Goal: Information Seeking & Learning: Check status

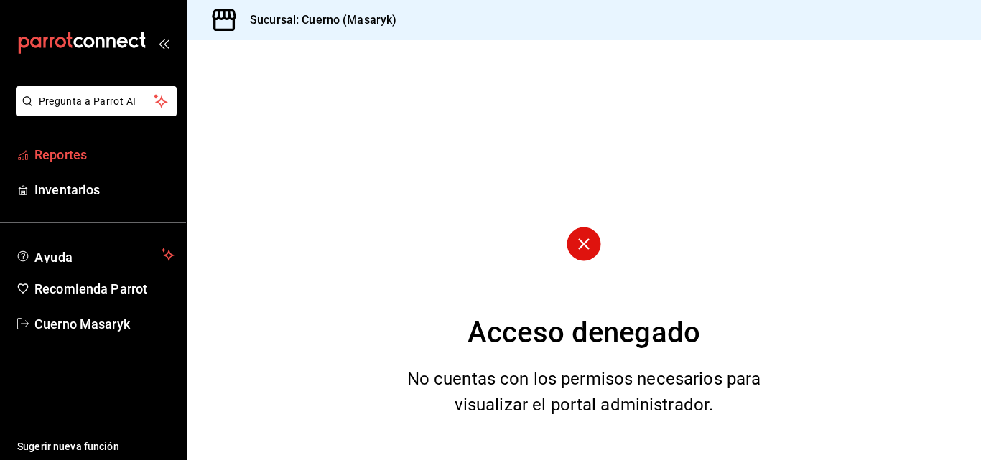
click at [50, 157] on span "Reportes" at bounding box center [104, 154] width 140 height 19
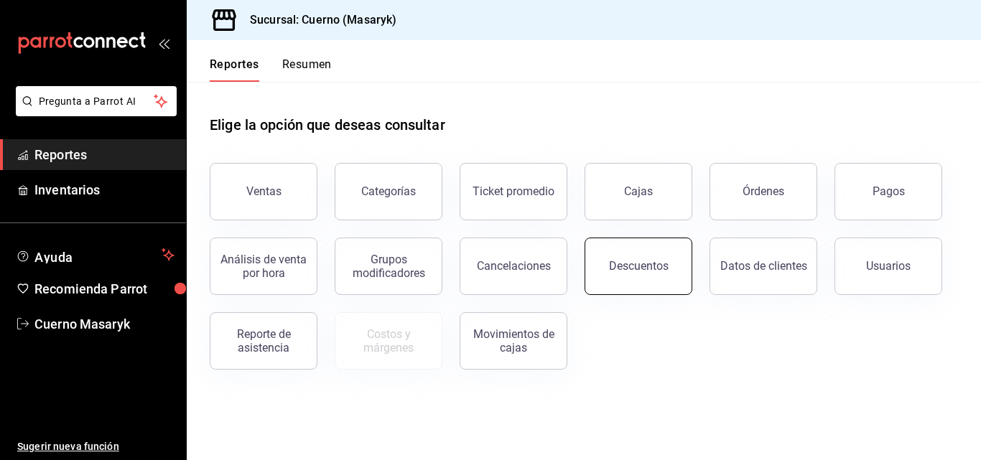
click at [643, 262] on div "Descuentos" at bounding box center [639, 266] width 60 height 14
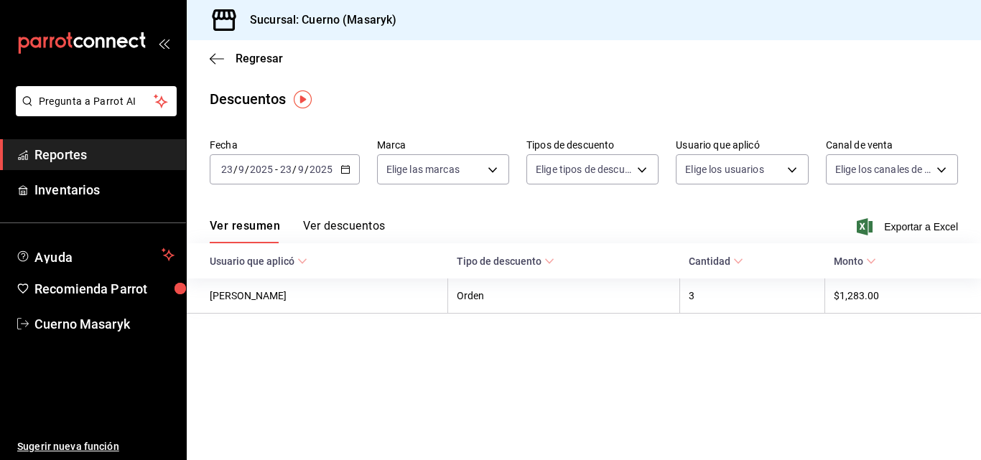
click at [341, 173] on \(Stroke\) "button" at bounding box center [345, 170] width 9 height 8
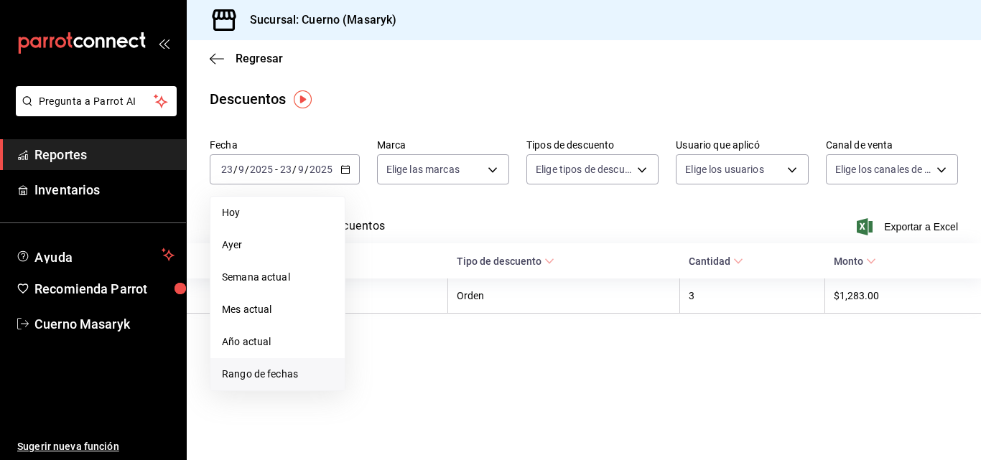
click at [243, 369] on span "Rango de fechas" at bounding box center [277, 374] width 111 height 15
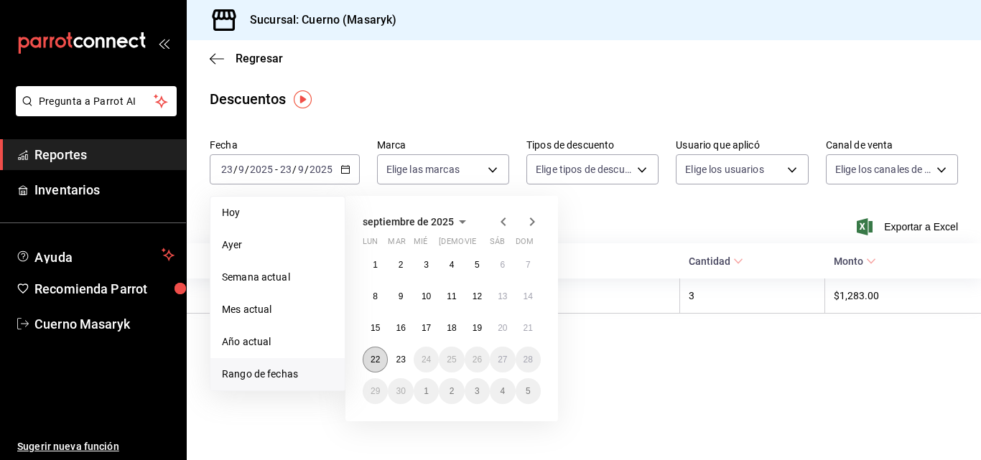
click at [372, 364] on abbr "22" at bounding box center [375, 360] width 9 height 10
click at [401, 365] on button "23" at bounding box center [400, 360] width 25 height 26
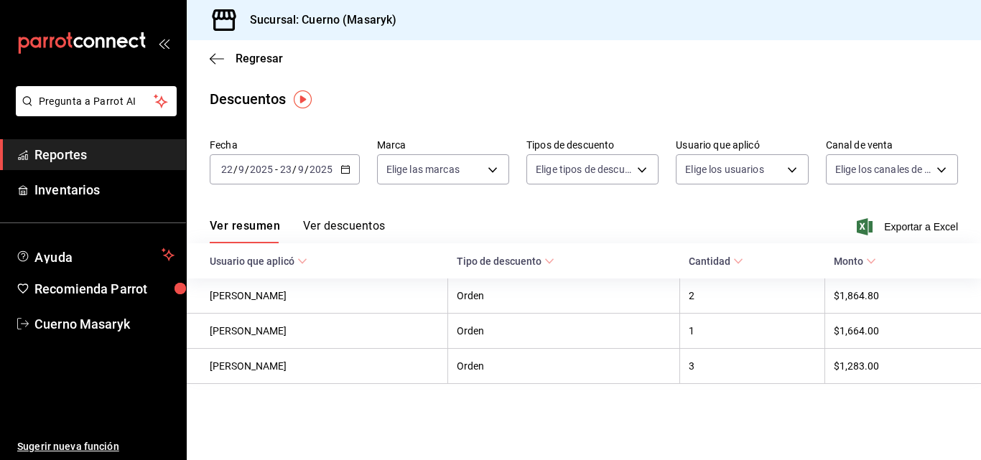
click at [348, 226] on button "Ver descuentos" at bounding box center [344, 231] width 82 height 24
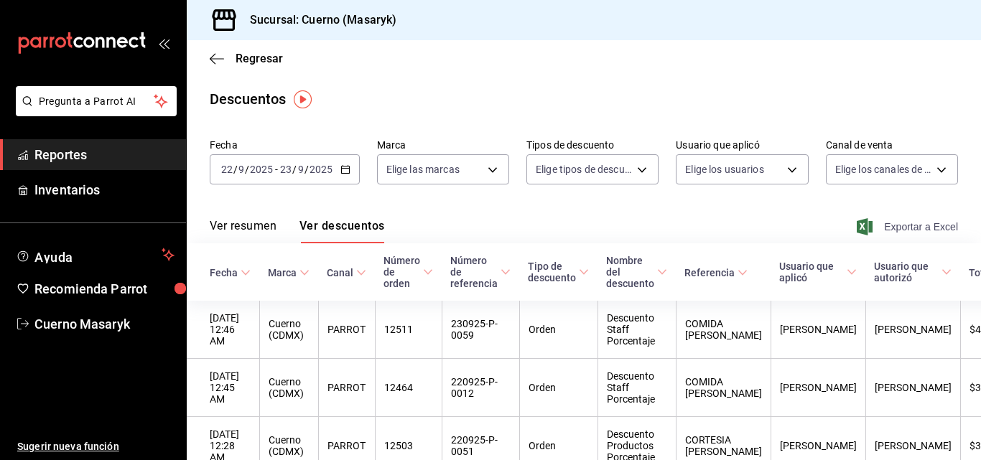
click at [916, 224] on span "Exportar a Excel" at bounding box center [909, 226] width 98 height 17
click at [241, 57] on span "Regresar" at bounding box center [259, 59] width 47 height 14
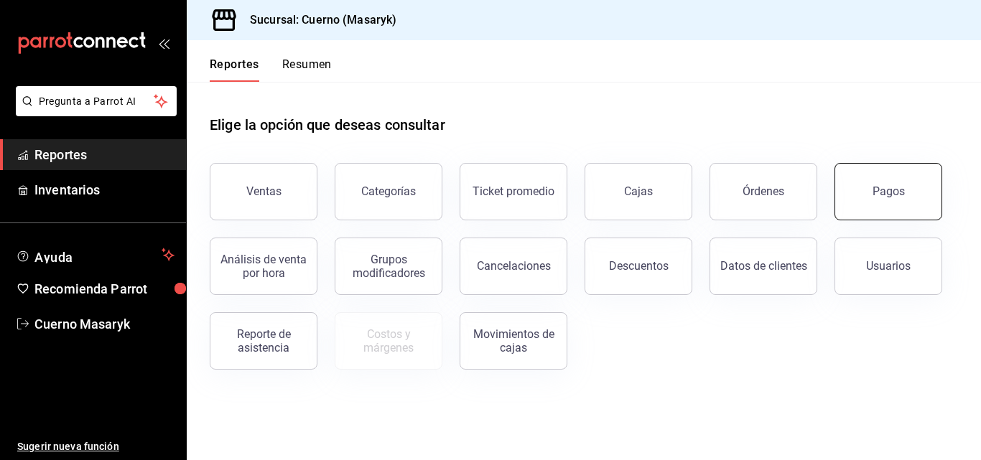
click at [898, 192] on div "Pagos" at bounding box center [888, 192] width 32 height 14
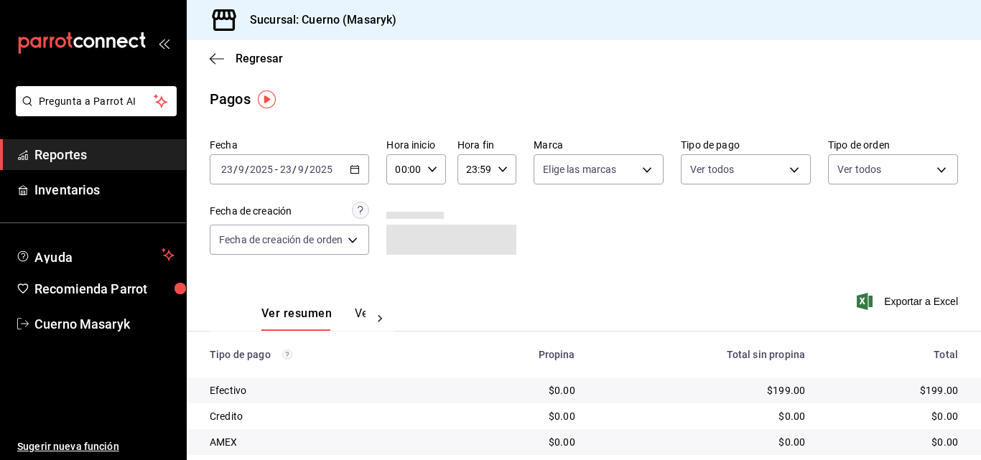
click at [353, 173] on \(Stroke\) "button" at bounding box center [354, 170] width 9 height 8
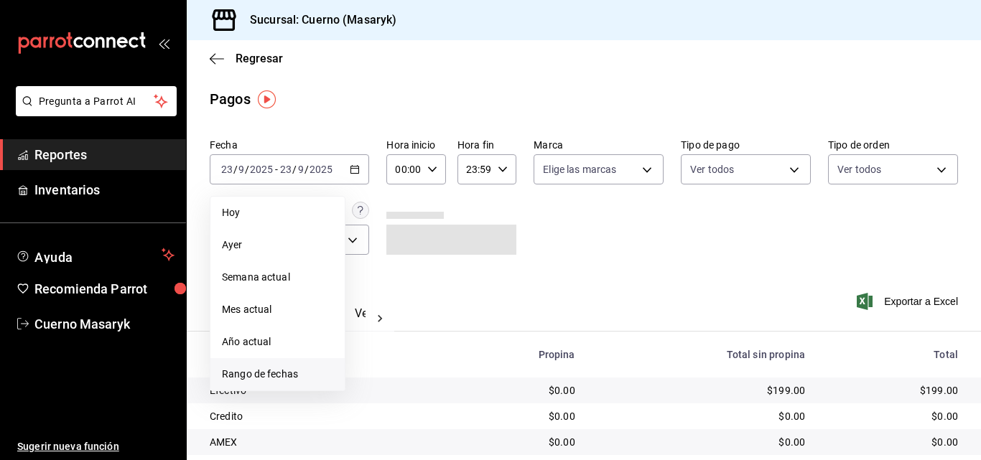
click at [275, 368] on span "Rango de fechas" at bounding box center [277, 374] width 111 height 15
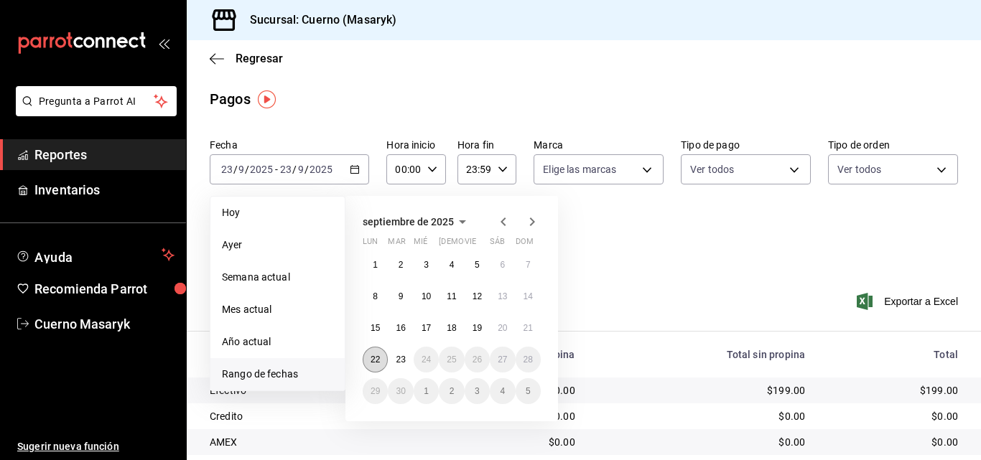
click at [382, 365] on button "22" at bounding box center [375, 360] width 25 height 26
click at [398, 359] on abbr "23" at bounding box center [400, 360] width 9 height 10
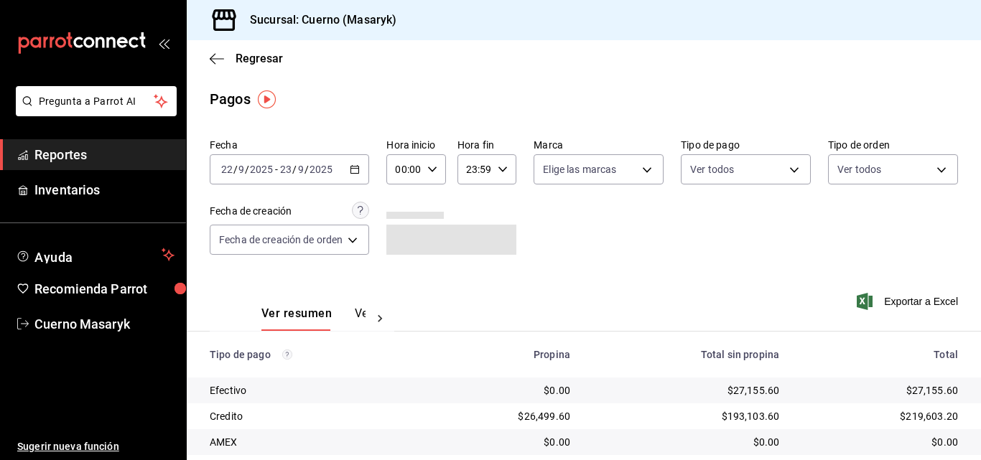
click at [439, 172] on div "00:00 Hora inicio" at bounding box center [415, 169] width 59 height 30
click at [401, 235] on span "05" at bounding box center [403, 234] width 6 height 11
type input "05:00"
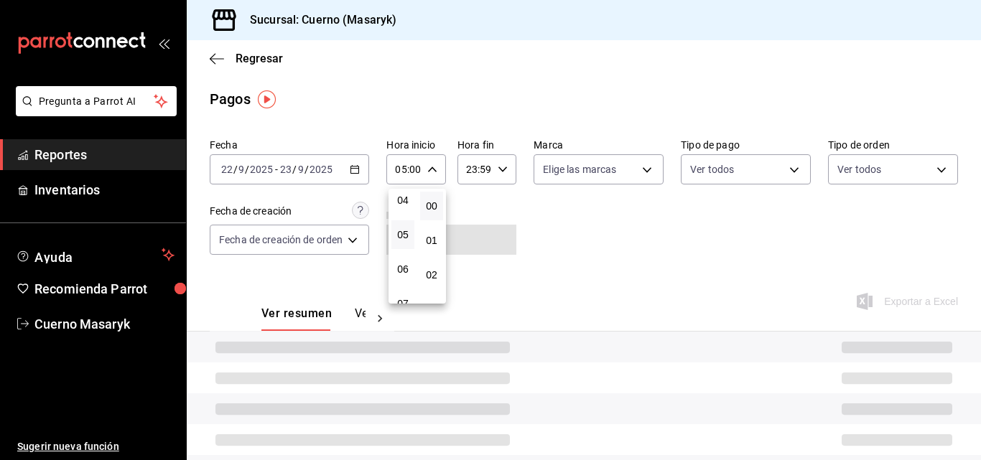
click at [506, 168] on div at bounding box center [490, 230] width 981 height 460
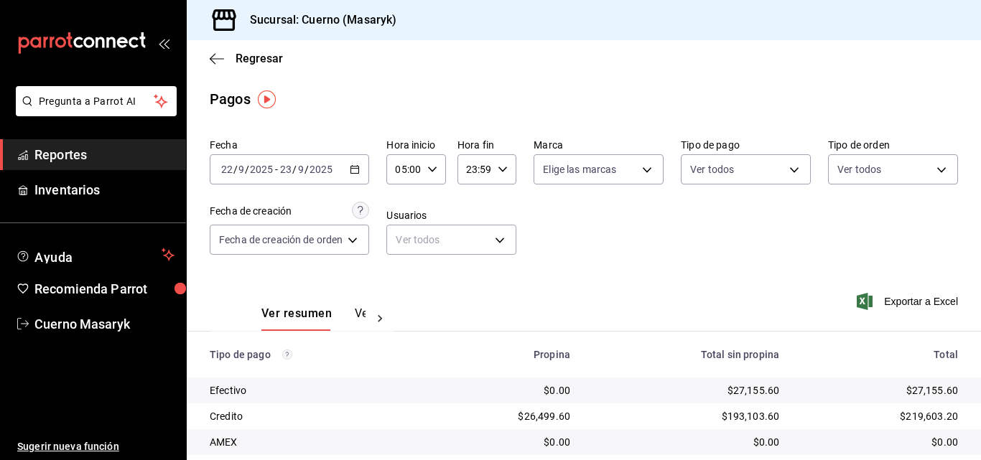
click at [506, 168] on icon "button" at bounding box center [503, 169] width 10 height 10
click at [475, 245] on span "05" at bounding box center [472, 240] width 6 height 11
click at [470, 203] on span "04" at bounding box center [472, 205] width 6 height 11
type input "04:59"
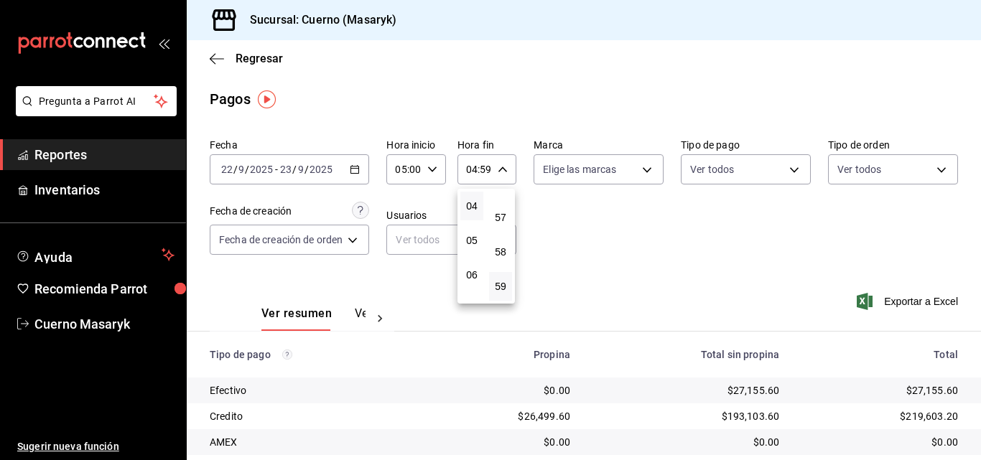
click at [608, 211] on div at bounding box center [490, 230] width 981 height 460
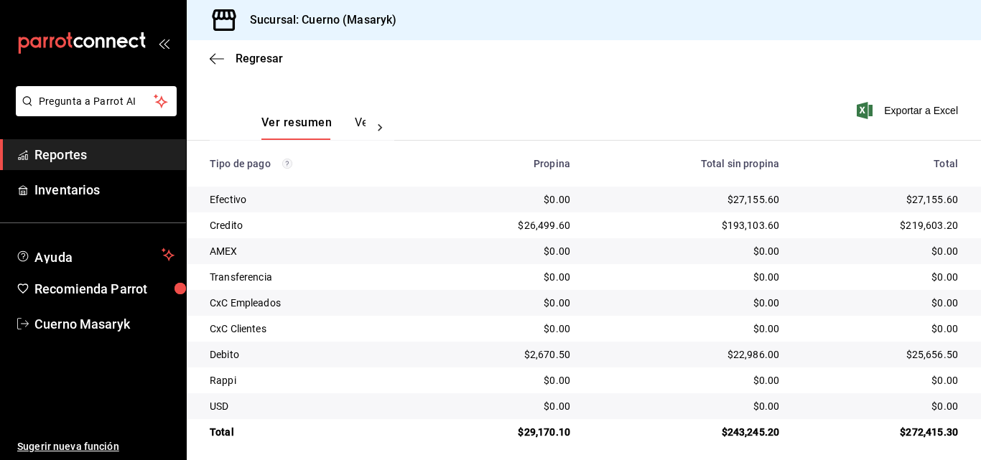
scroll to position [200, 0]
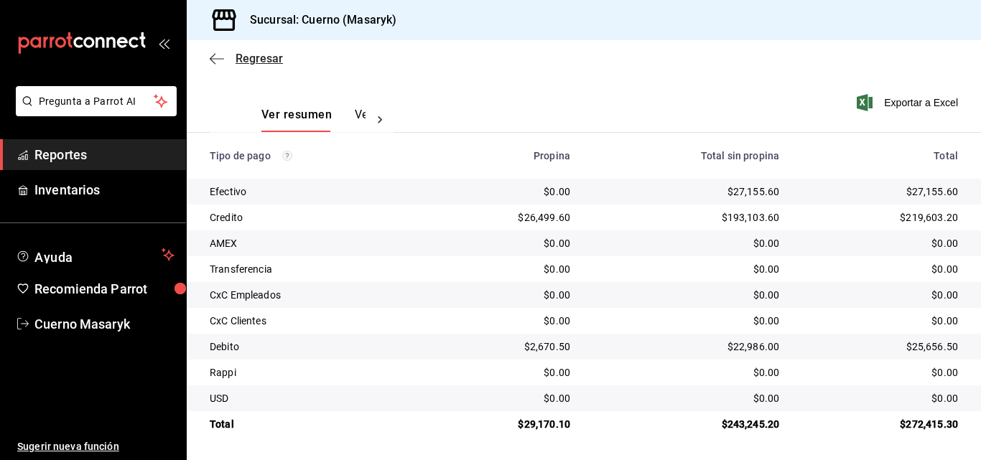
click at [248, 53] on span "Regresar" at bounding box center [259, 59] width 47 height 14
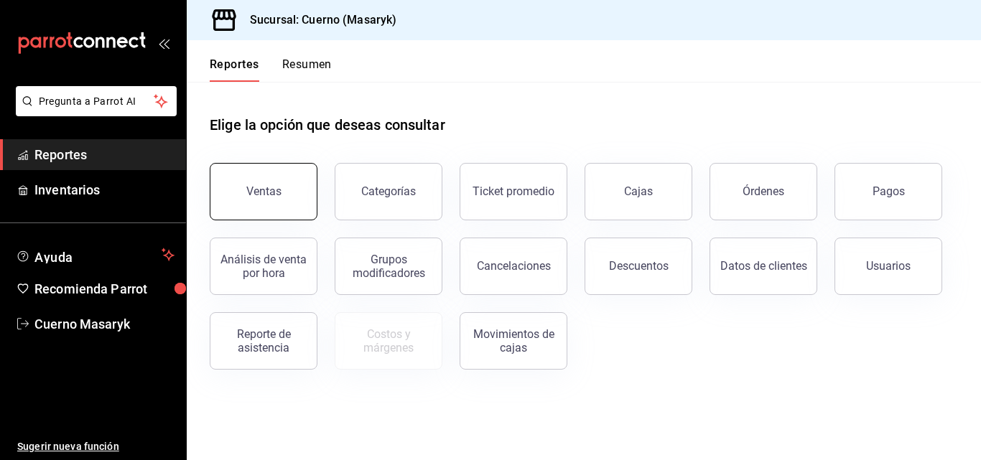
click at [269, 181] on button "Ventas" at bounding box center [264, 191] width 108 height 57
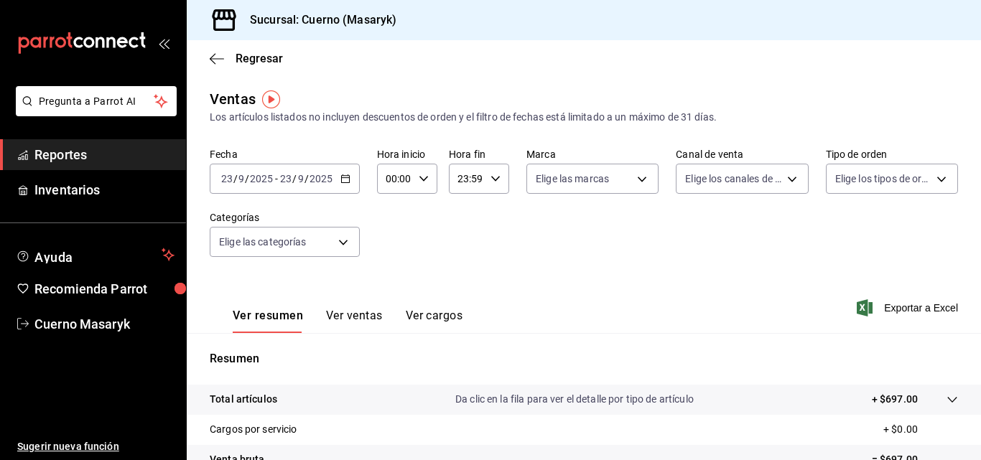
click at [350, 179] on div "[DATE] [DATE] - [DATE] [DATE]" at bounding box center [285, 179] width 150 height 30
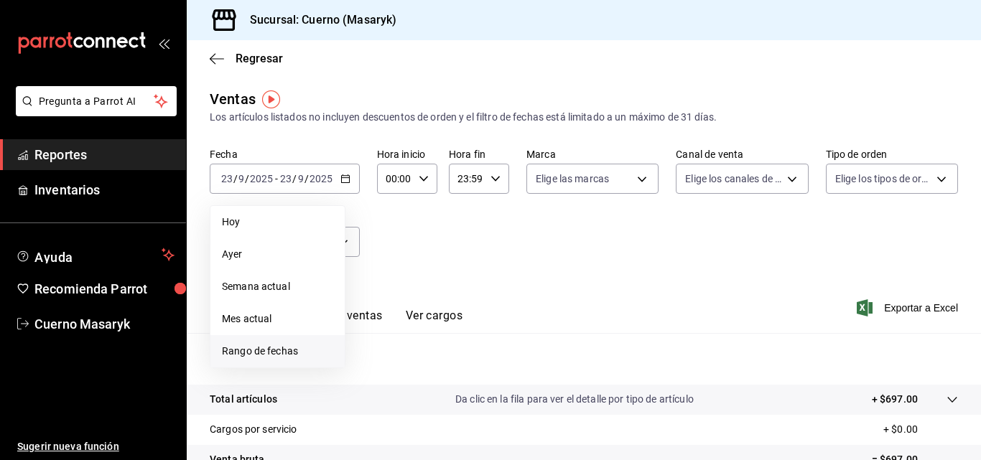
click at [279, 353] on span "Rango de fechas" at bounding box center [277, 351] width 111 height 15
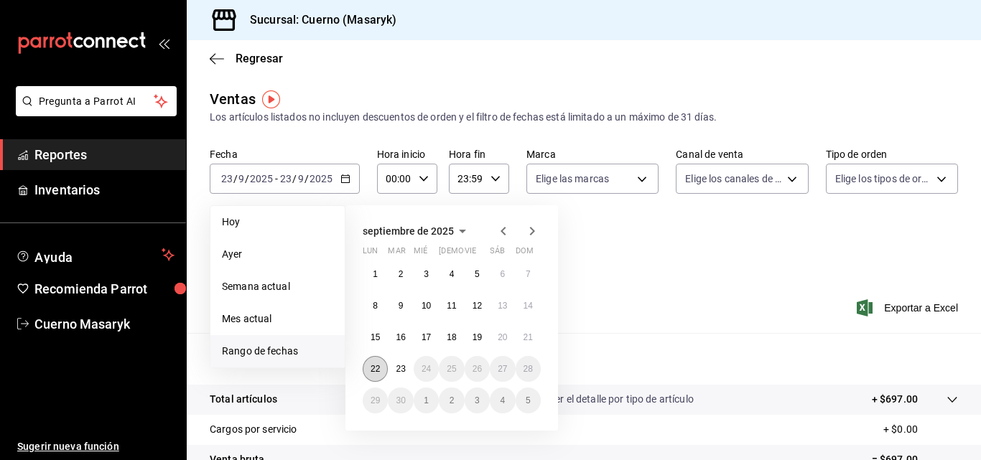
click at [377, 373] on abbr "22" at bounding box center [375, 369] width 9 height 10
click at [394, 373] on button "23" at bounding box center [400, 369] width 25 height 26
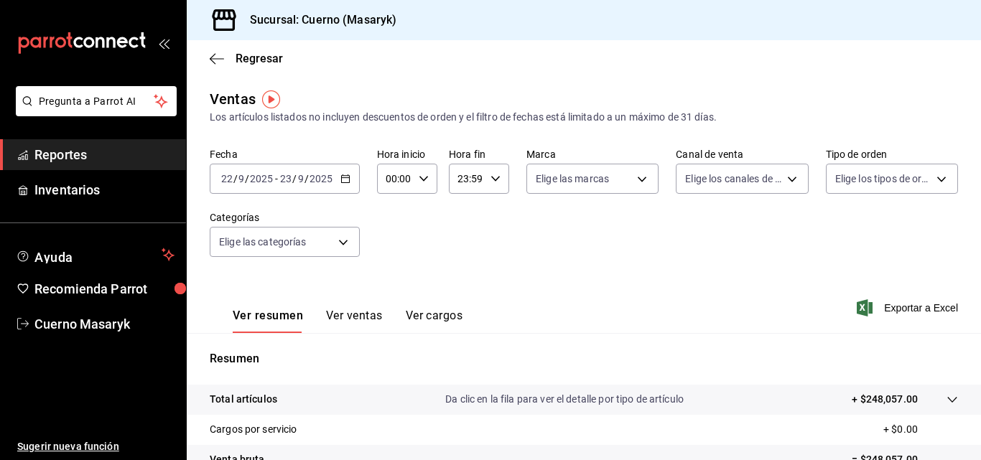
click at [419, 174] on icon "button" at bounding box center [424, 179] width 10 height 10
click at [391, 246] on span "05" at bounding box center [391, 243] width 6 height 11
type input "05:00"
click at [495, 178] on div at bounding box center [490, 230] width 981 height 460
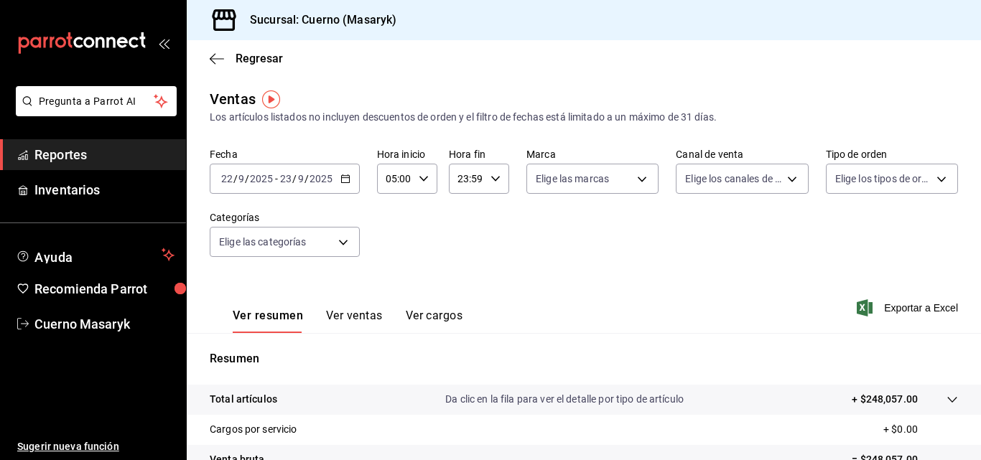
click at [495, 178] on \(Stroke\) "button" at bounding box center [495, 178] width 9 height 5
click at [463, 214] on span "04" at bounding box center [461, 215] width 6 height 11
type input "04:59"
click at [604, 236] on div at bounding box center [490, 230] width 981 height 460
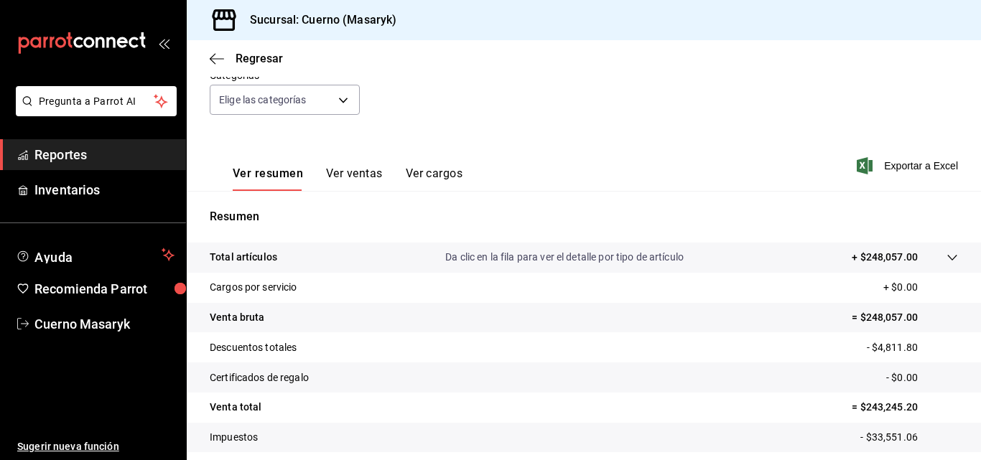
scroll to position [144, 0]
click at [947, 251] on tr "Total artículos Da clic en la fila para ver el detalle por tipo de artículo + $…" at bounding box center [584, 256] width 794 height 30
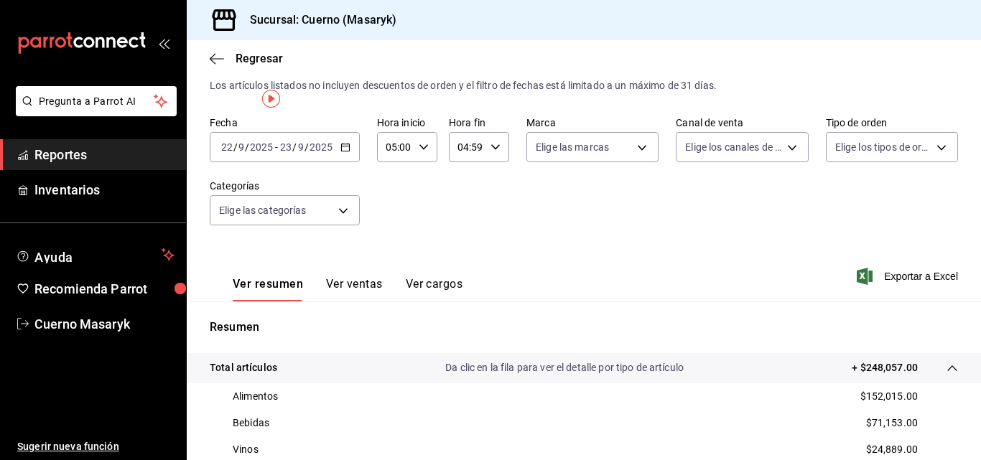
scroll to position [0, 0]
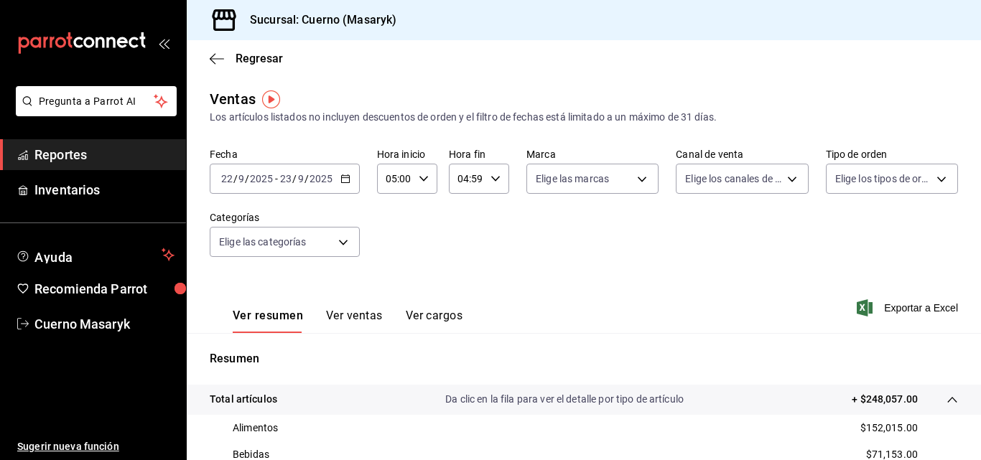
click at [353, 315] on button "Ver ventas" at bounding box center [354, 321] width 57 height 24
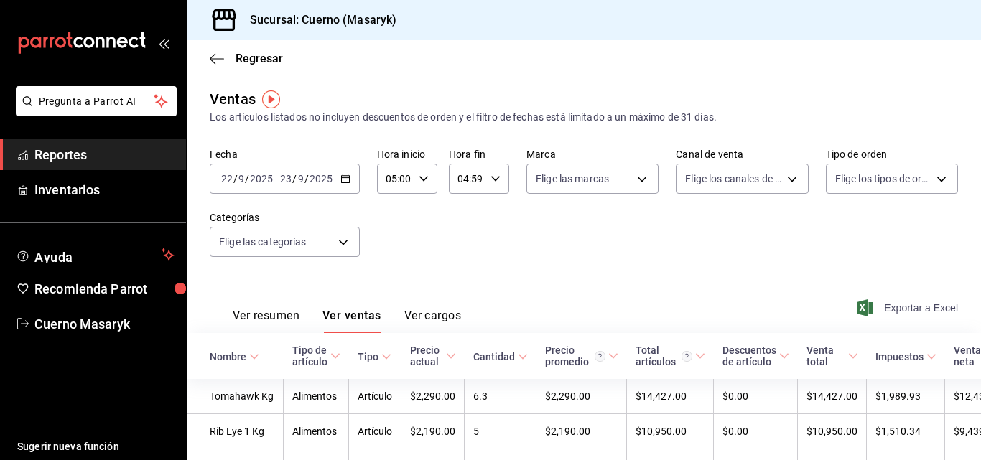
click at [879, 309] on span "Exportar a Excel" at bounding box center [909, 307] width 98 height 17
